Goal: Check status: Check status

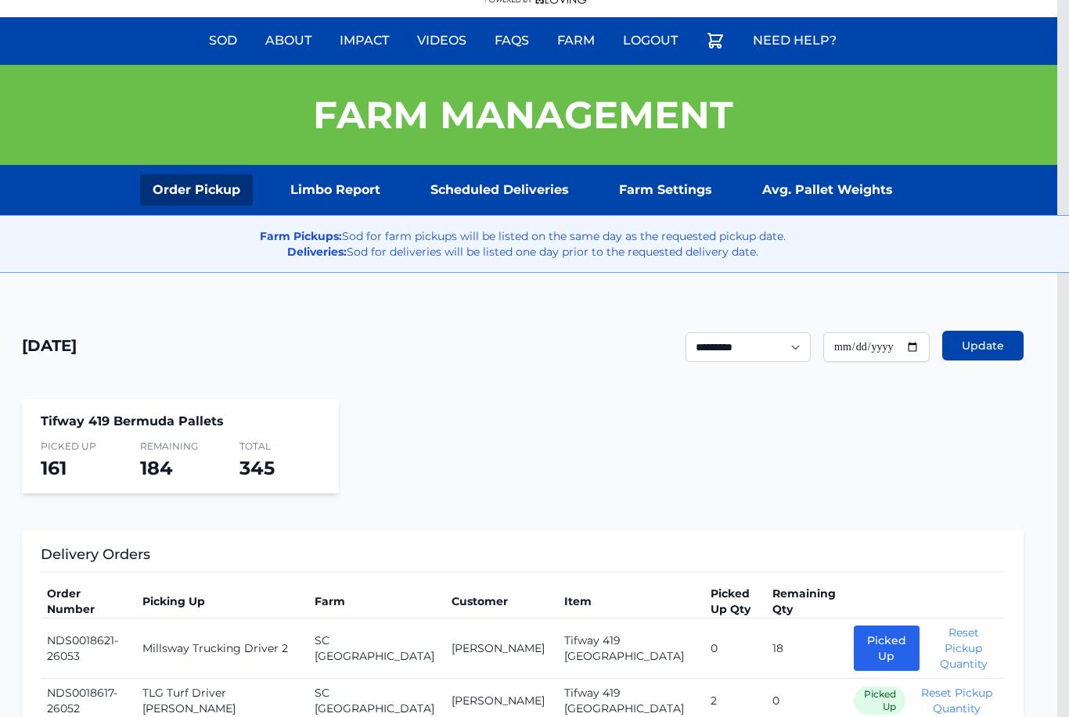
scroll to position [83, 11]
click at [519, 181] on link "Scheduled Deliveries" at bounding box center [501, 189] width 164 height 31
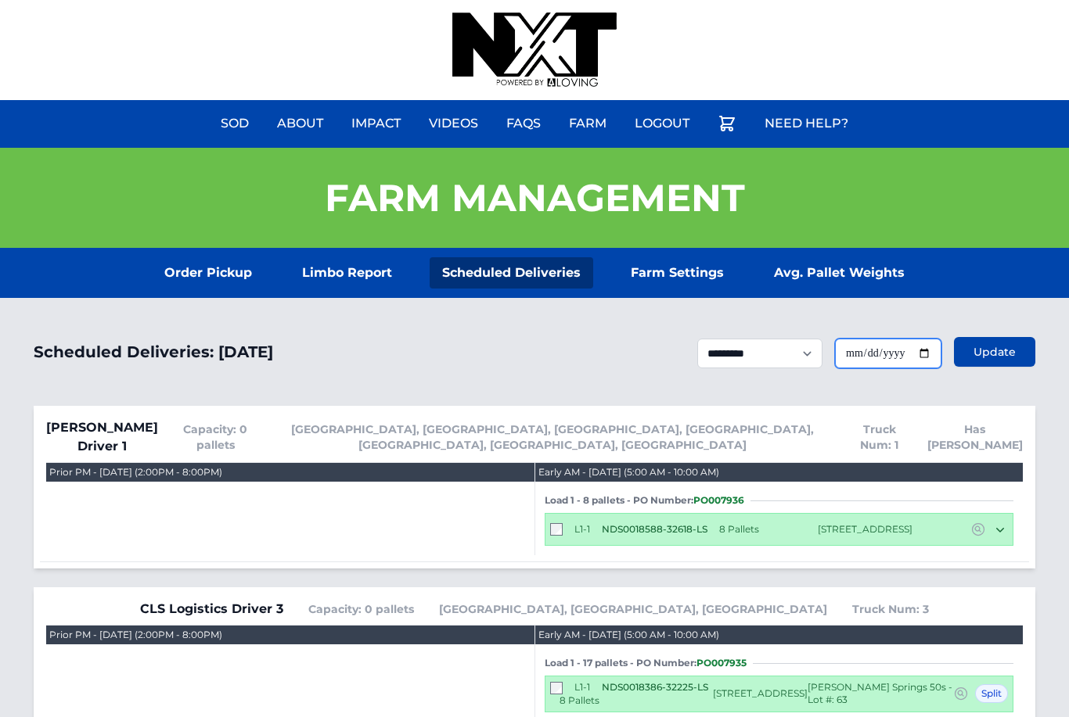
click at [908, 360] on input "**********" at bounding box center [888, 354] width 106 height 30
type input "**********"
click at [985, 366] on button "Update" at bounding box center [994, 352] width 81 height 30
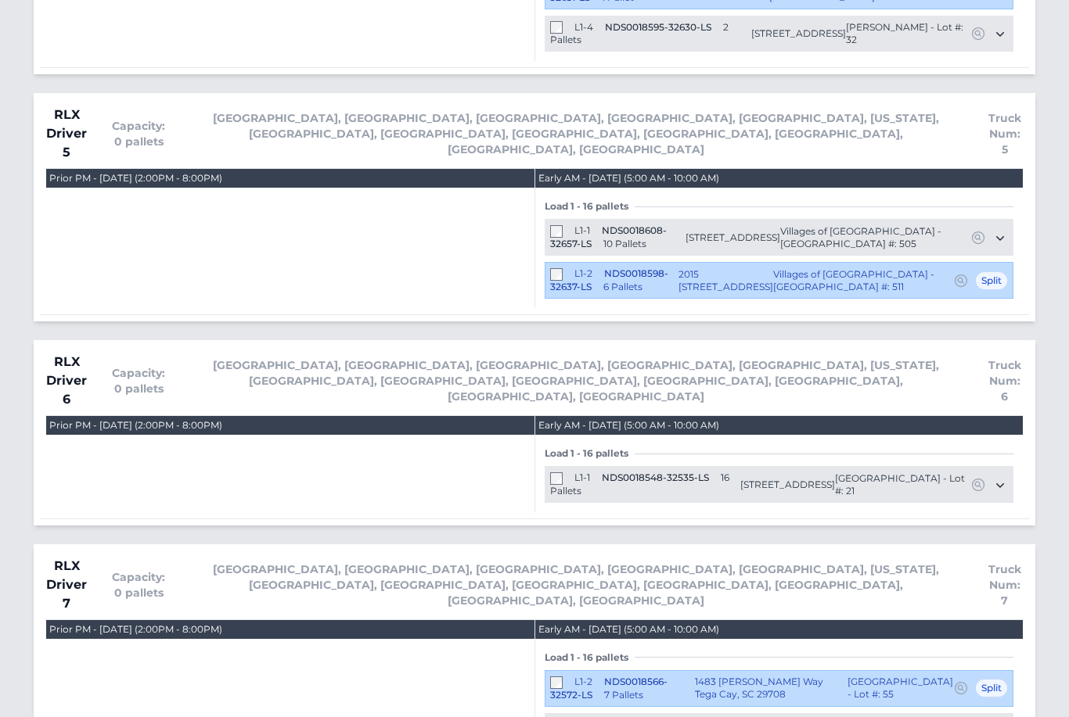
scroll to position [3313, 0]
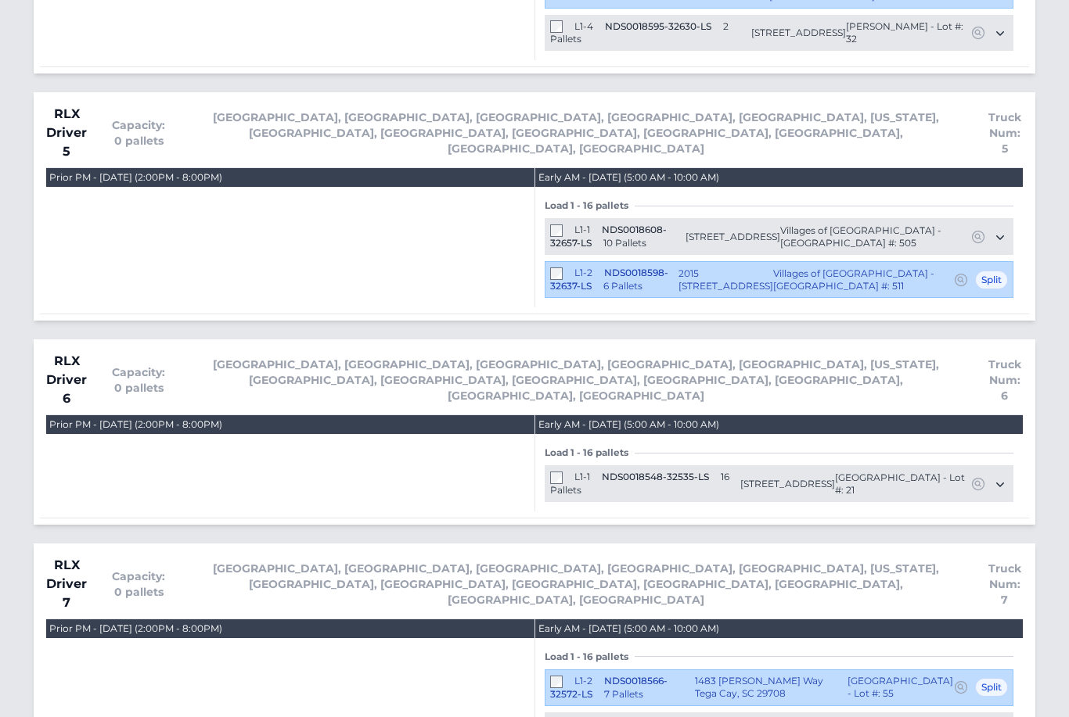
click at [570, 676] on div "L1-2 NDS0018566-32572-LS 7 Pallets" at bounding box center [622, 689] width 145 height 26
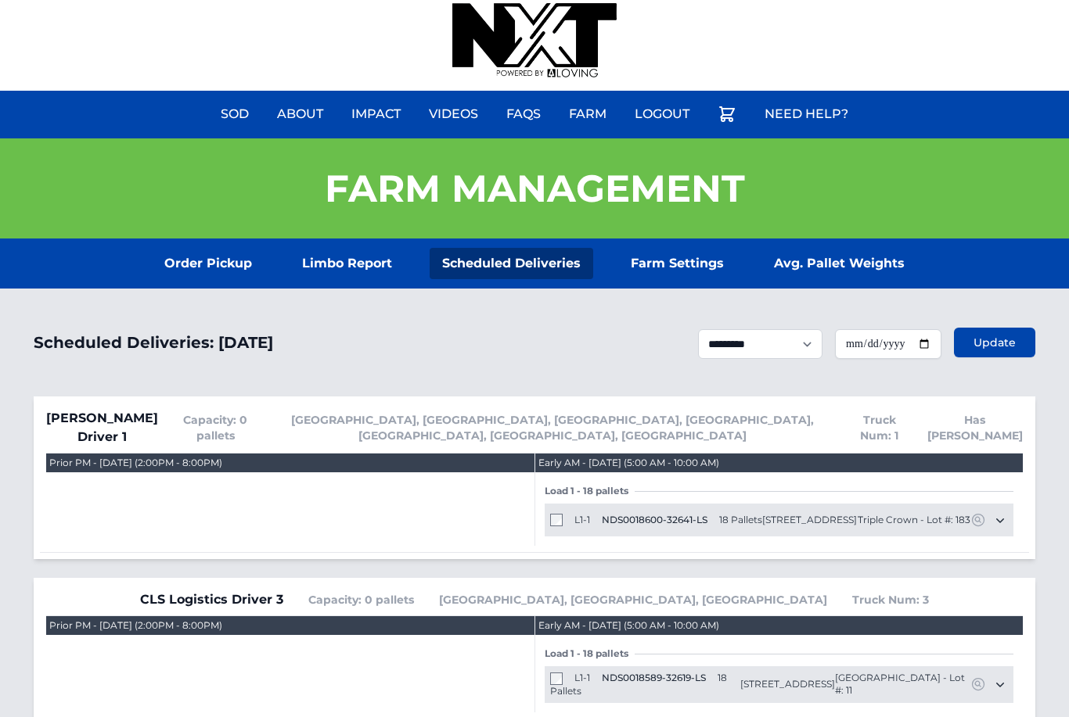
scroll to position [9, 0]
click at [227, 253] on link "Order Pickup" at bounding box center [208, 264] width 113 height 31
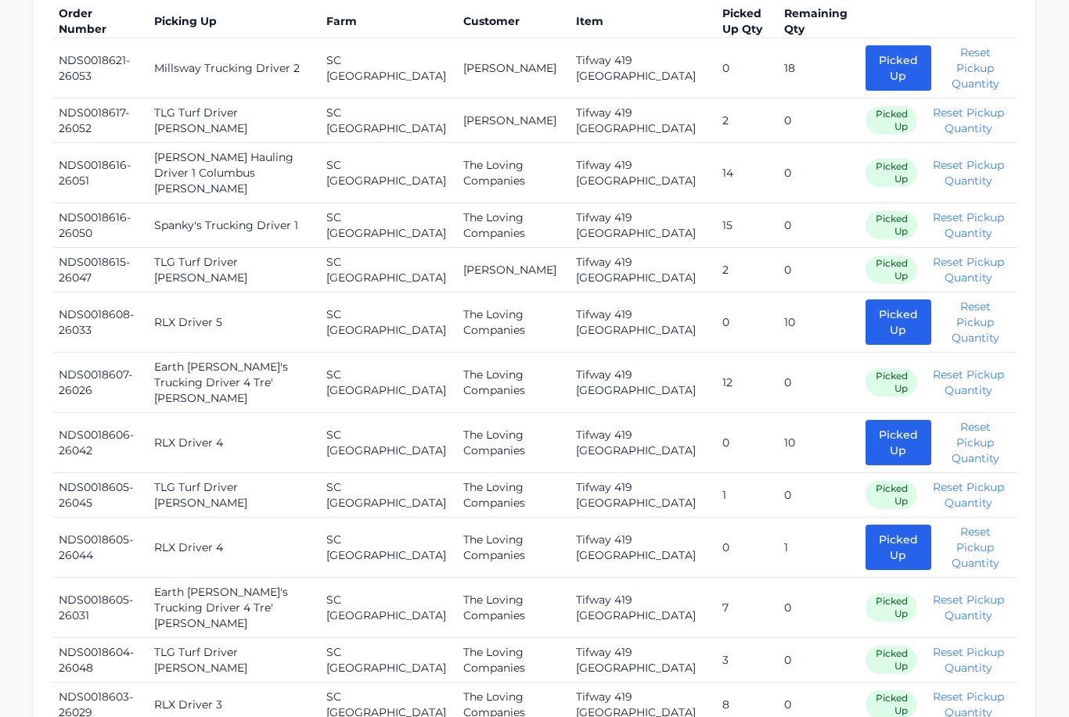
scroll to position [662, 0]
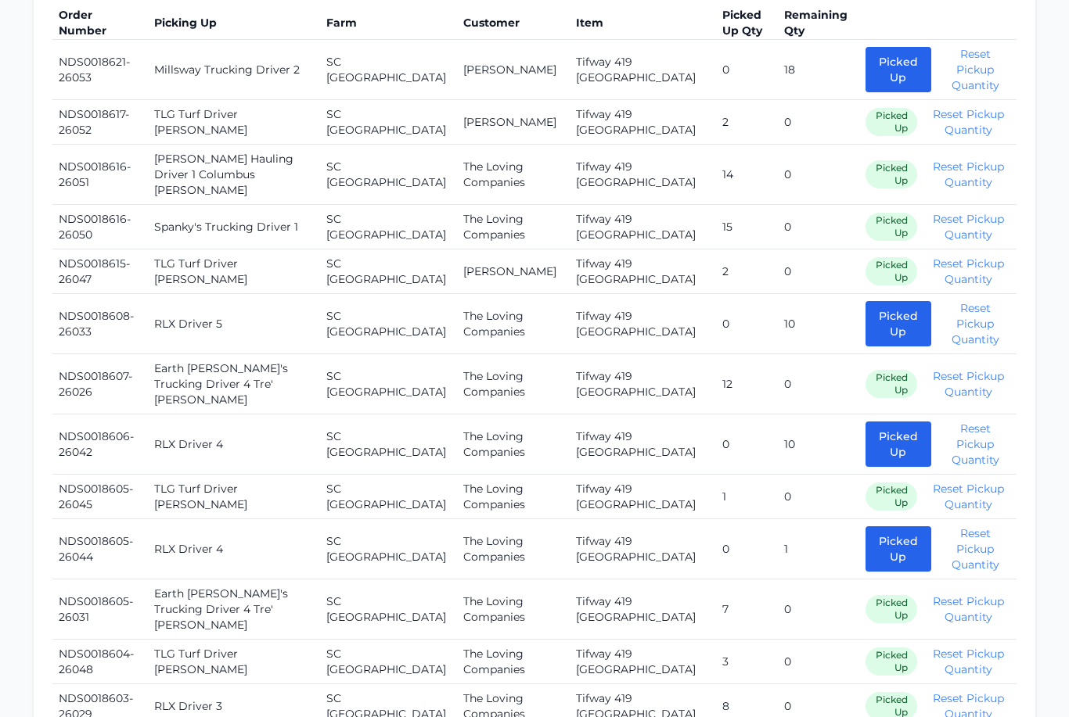
click at [865, 308] on button "Picked Up" at bounding box center [898, 323] width 66 height 45
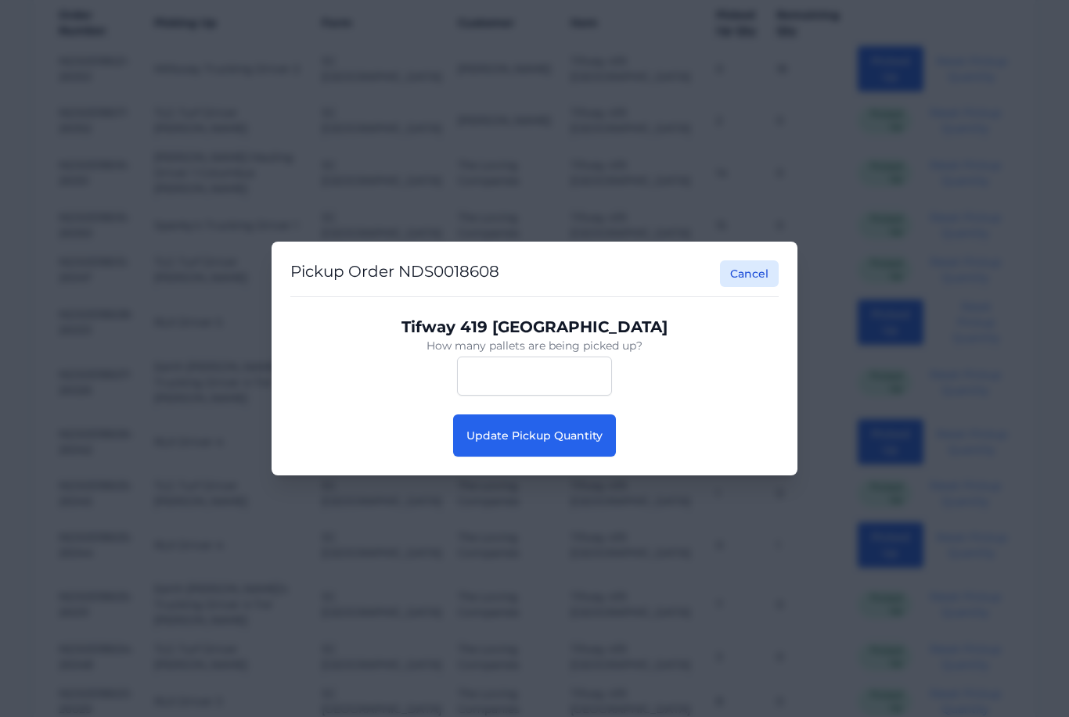
click at [517, 443] on span "Update Pickup Quantity" at bounding box center [534, 436] width 136 height 14
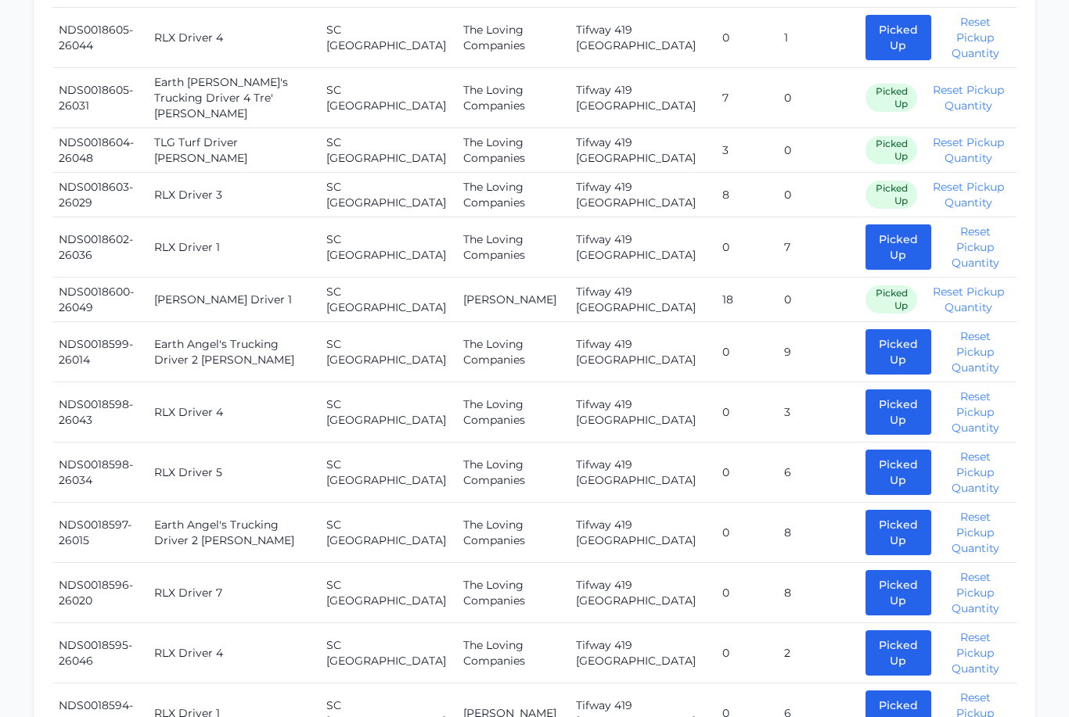
click at [875, 451] on button "Picked Up" at bounding box center [898, 473] width 66 height 45
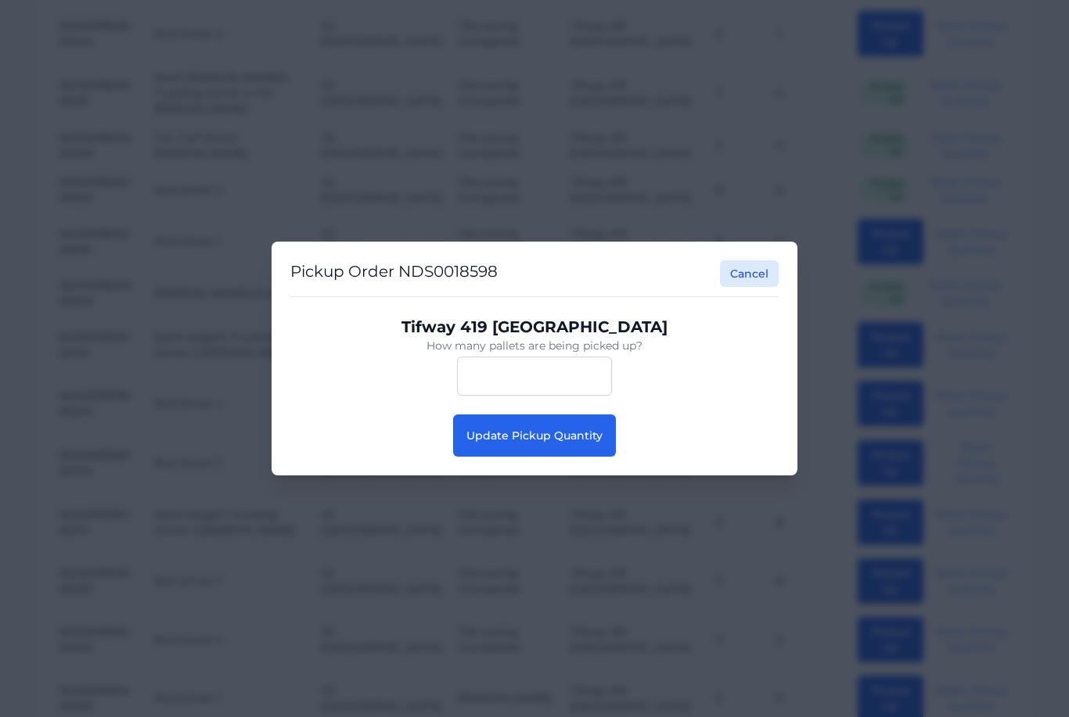
click at [572, 443] on span "Update Pickup Quantity" at bounding box center [534, 436] width 136 height 14
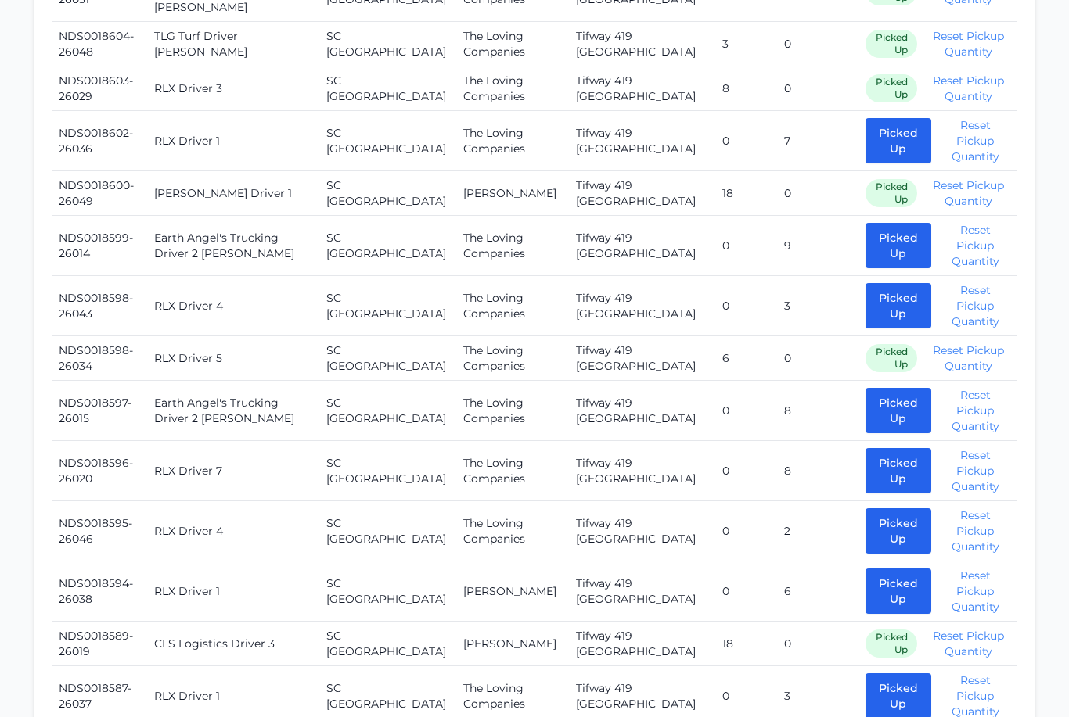
scroll to position [1265, 0]
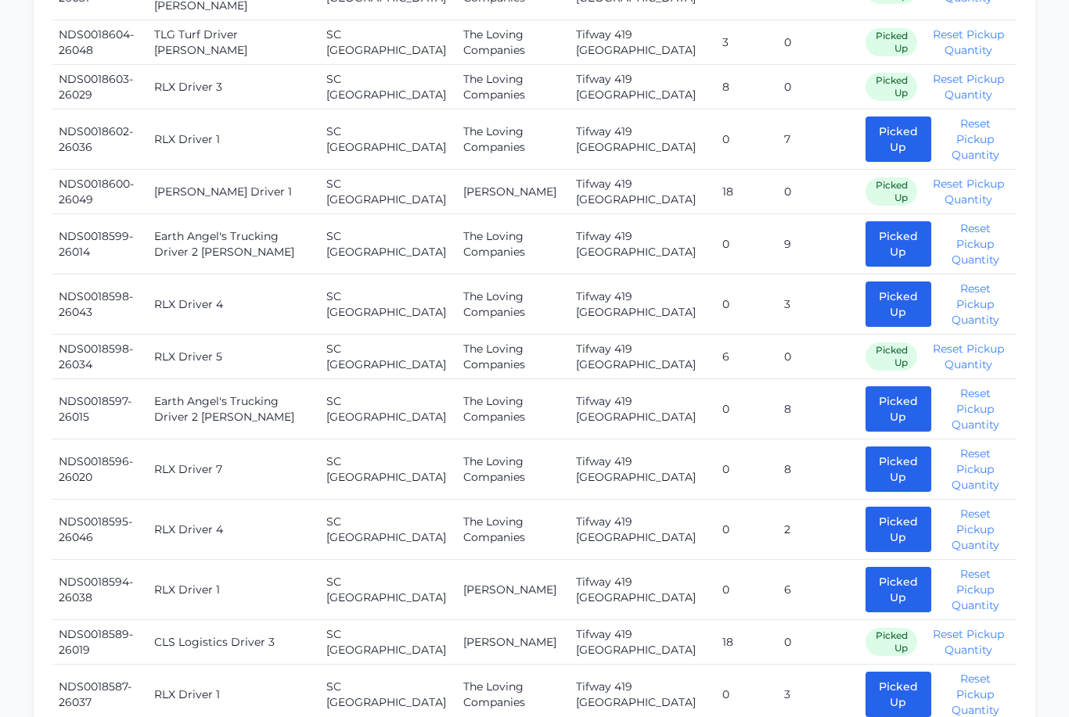
click at [870, 448] on button "Picked Up" at bounding box center [898, 470] width 66 height 45
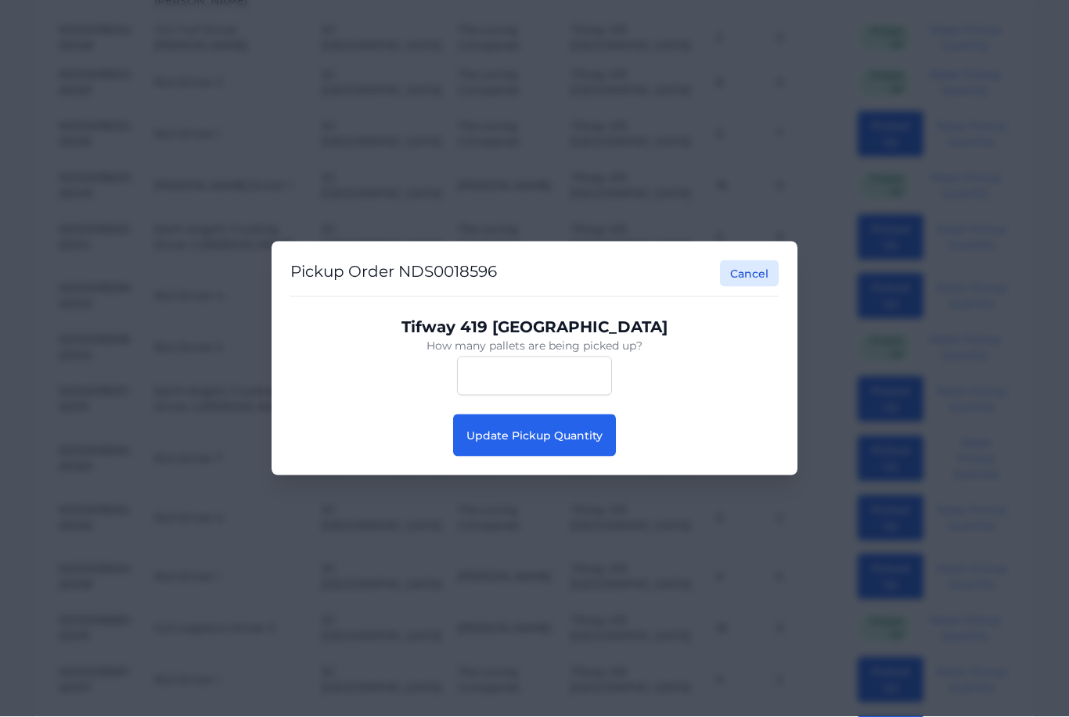
scroll to position [1266, 0]
click at [536, 443] on span "Update Pickup Quantity" at bounding box center [534, 436] width 136 height 14
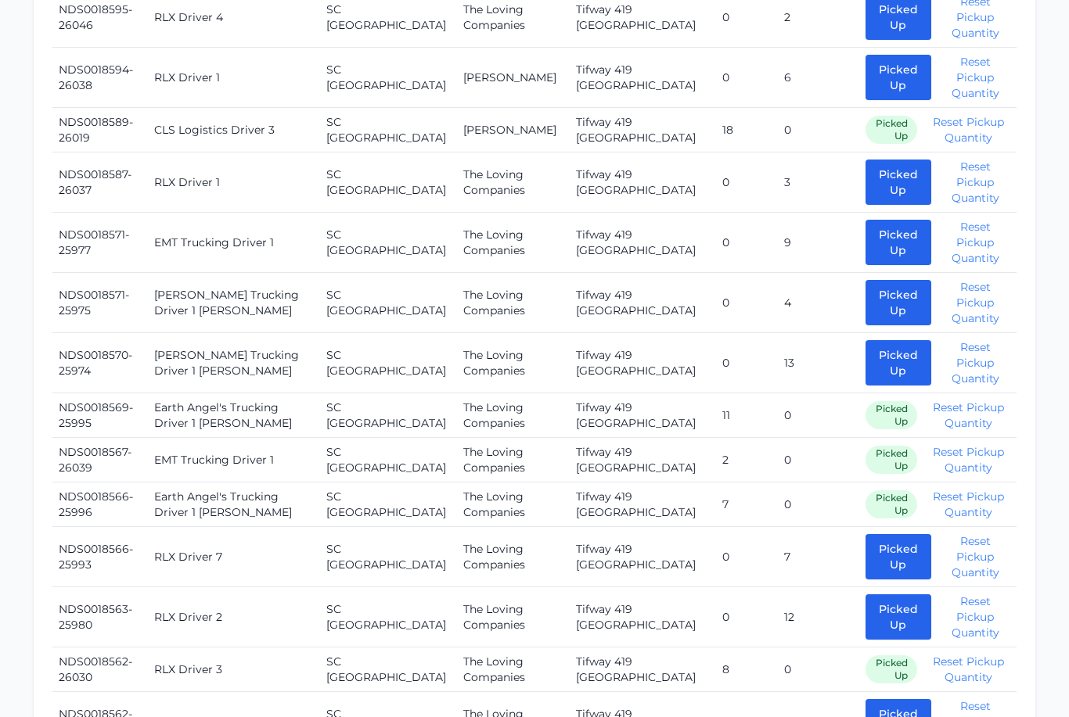
scroll to position [1766, 0]
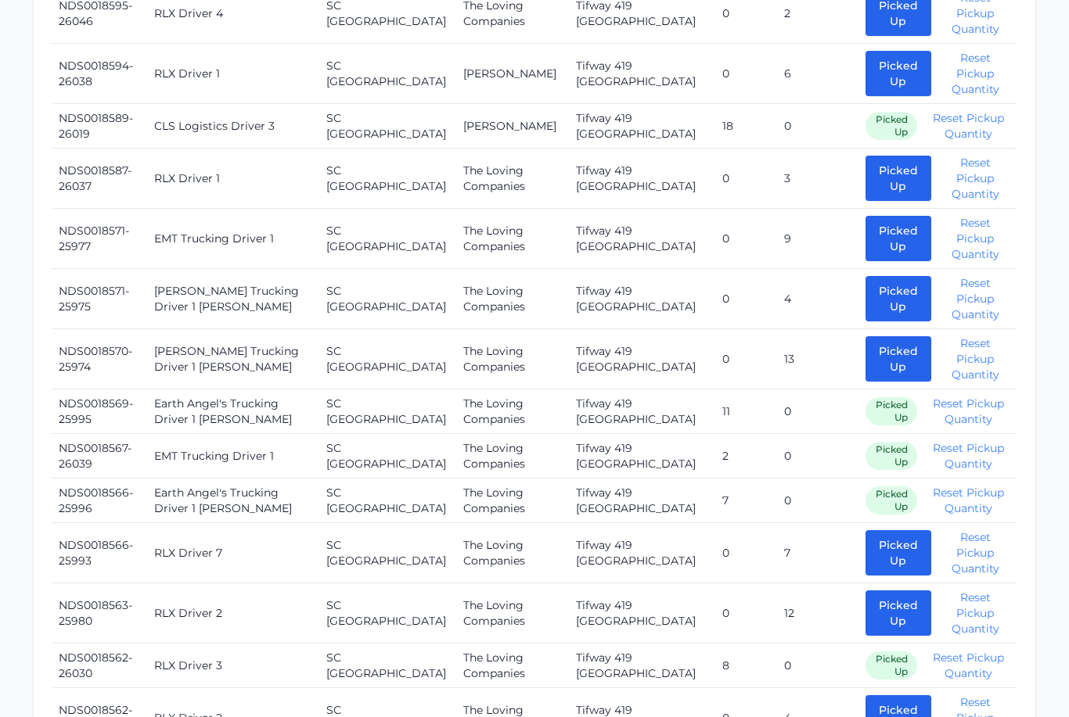
click at [865, 531] on button "Picked Up" at bounding box center [898, 553] width 66 height 45
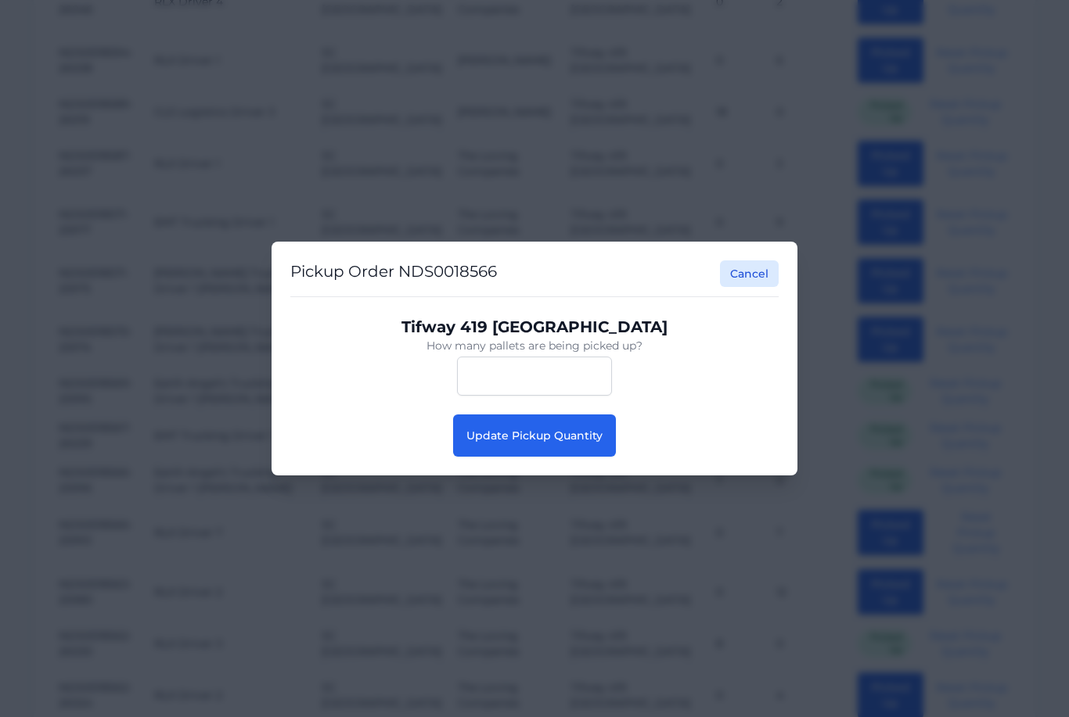
click at [548, 444] on button "Update Pickup Quantity" at bounding box center [534, 436] width 163 height 42
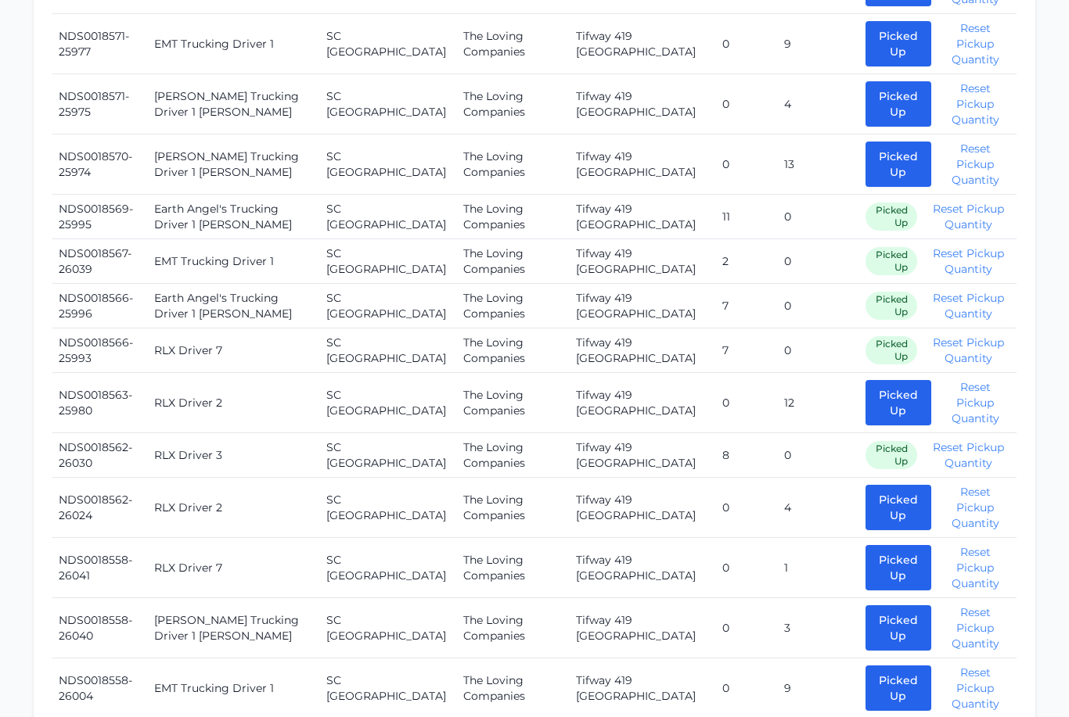
scroll to position [1964, 0]
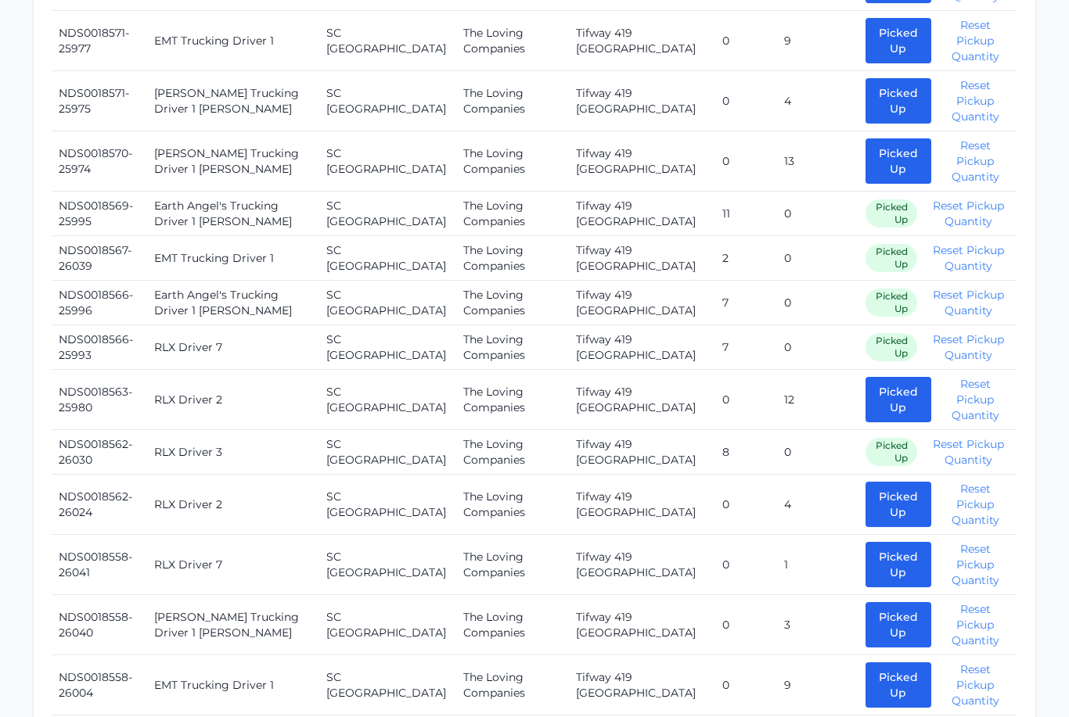
click at [872, 543] on button "Picked Up" at bounding box center [898, 565] width 66 height 45
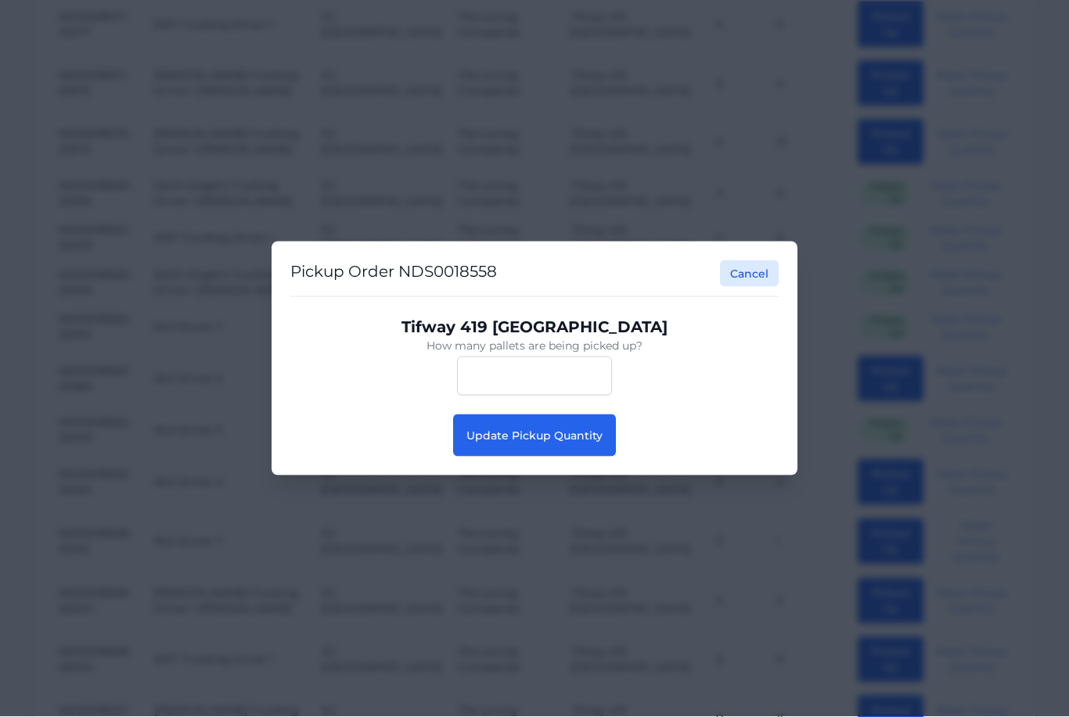
scroll to position [1965, 0]
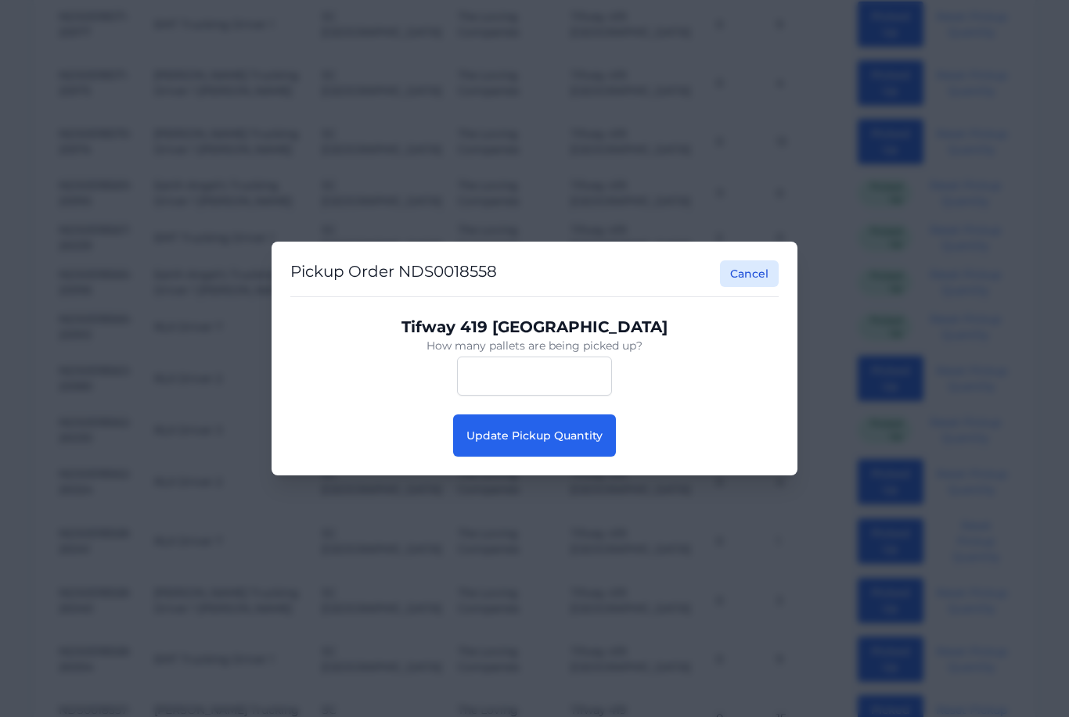
click at [543, 443] on span "Update Pickup Quantity" at bounding box center [534, 436] width 136 height 14
